Goal: Task Accomplishment & Management: Manage account settings

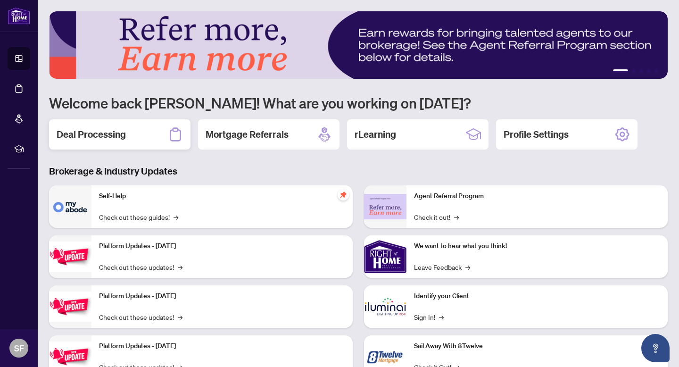
click at [129, 127] on div "Deal Processing" at bounding box center [119, 134] width 141 height 30
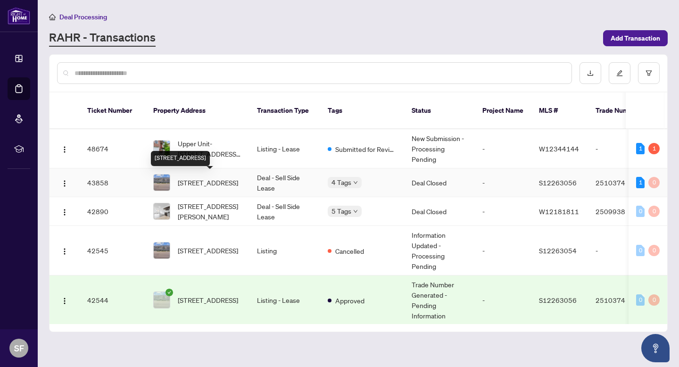
click at [235, 188] on span "[STREET_ADDRESS]" at bounding box center [208, 182] width 60 height 10
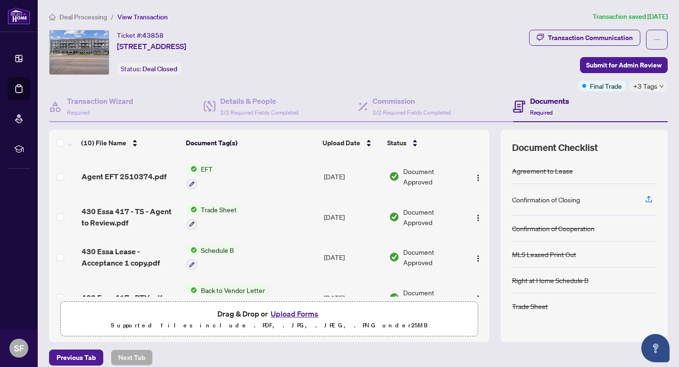
click at [145, 181] on span "Agent EFT 2510374.pdf" at bounding box center [124, 176] width 85 height 11
